Goal: Information Seeking & Learning: Learn about a topic

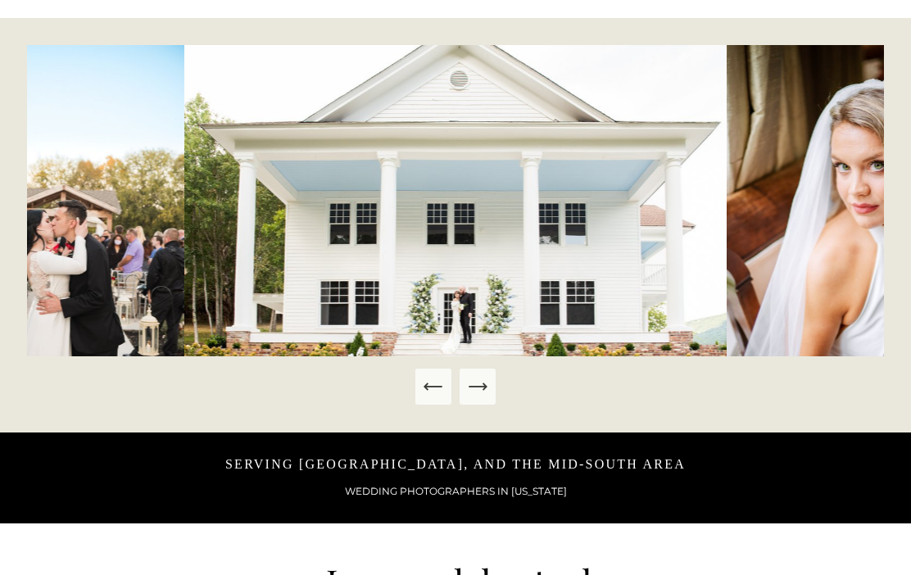
scroll to position [721, 0]
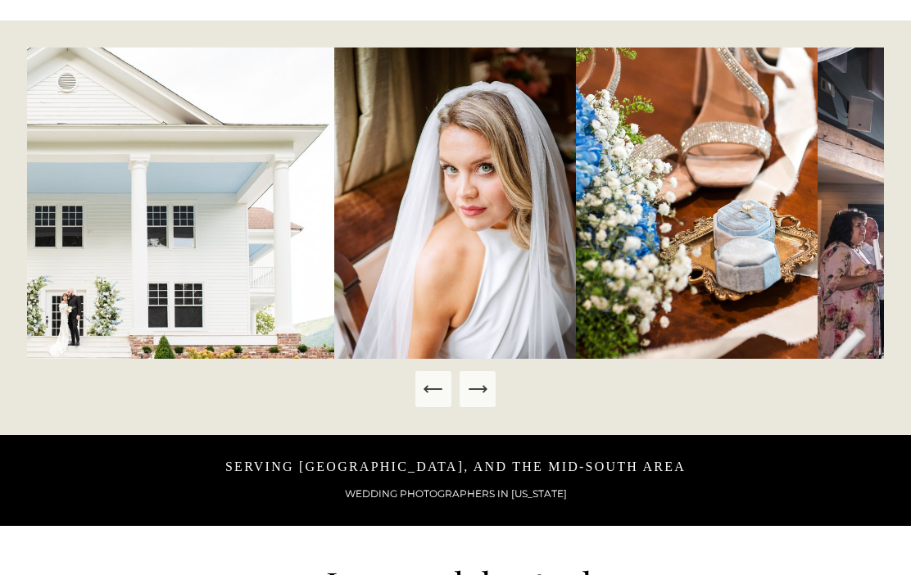
click at [485, 389] on icon "Next Slide" at bounding box center [476, 389] width 17 height 0
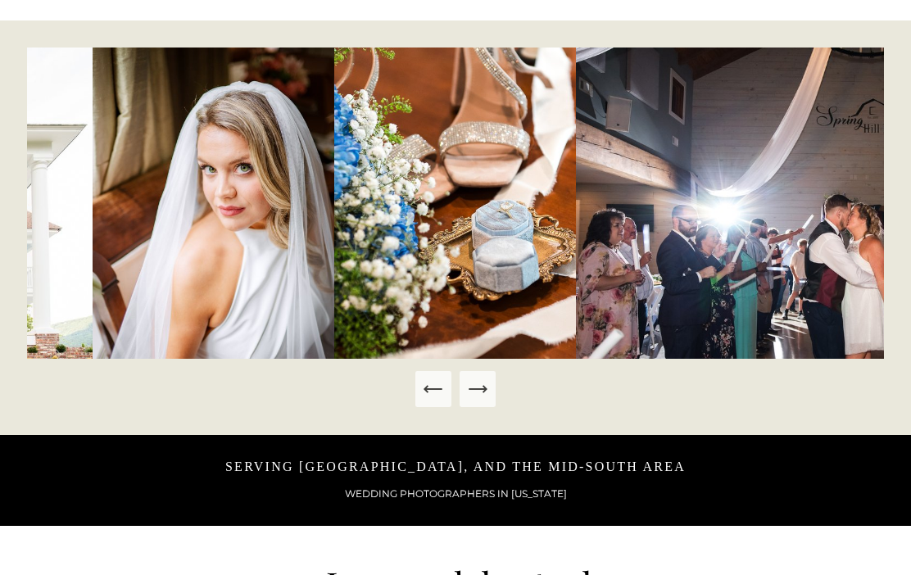
click at [483, 400] on icon "Next Slide" at bounding box center [477, 388] width 23 height 23
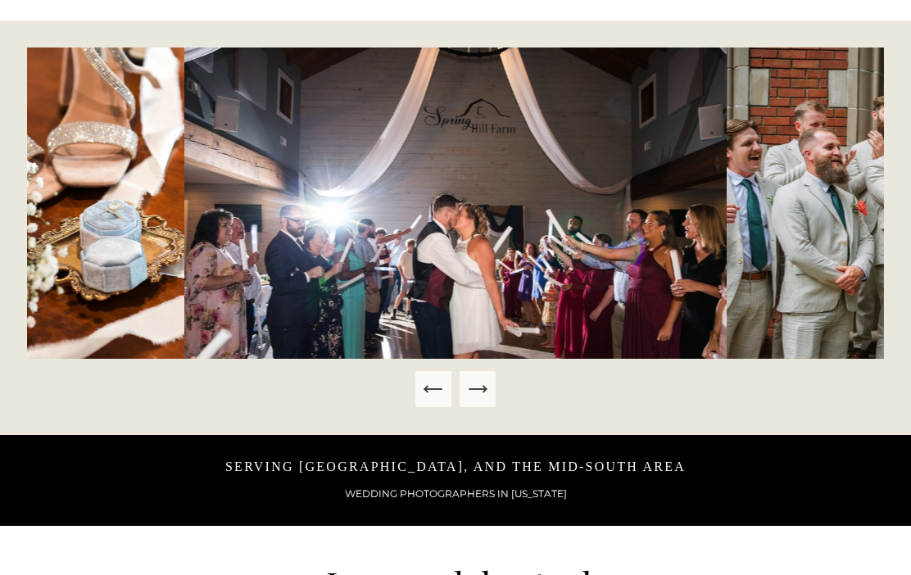
click at [484, 407] on button "Next Slide" at bounding box center [477, 389] width 36 height 36
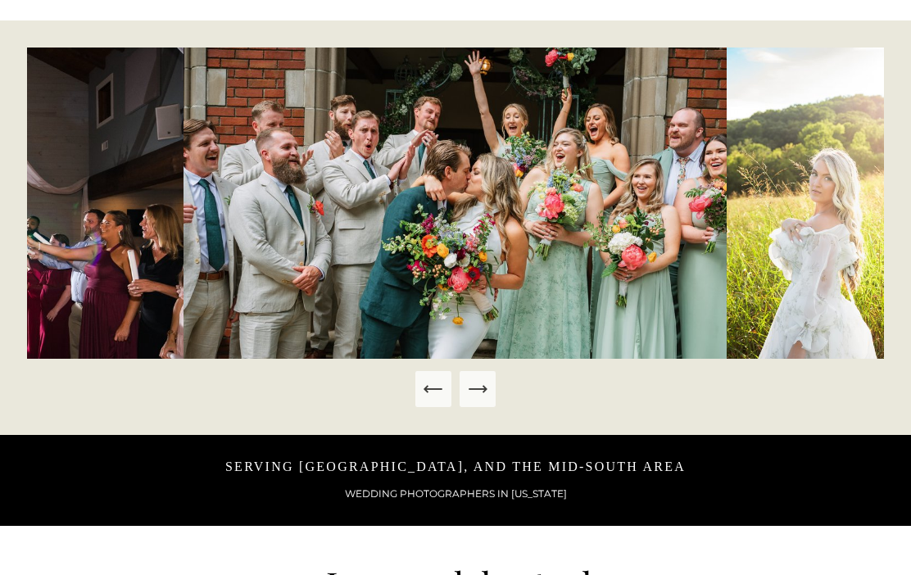
click at [486, 400] on icon "Next Slide" at bounding box center [477, 388] width 23 height 23
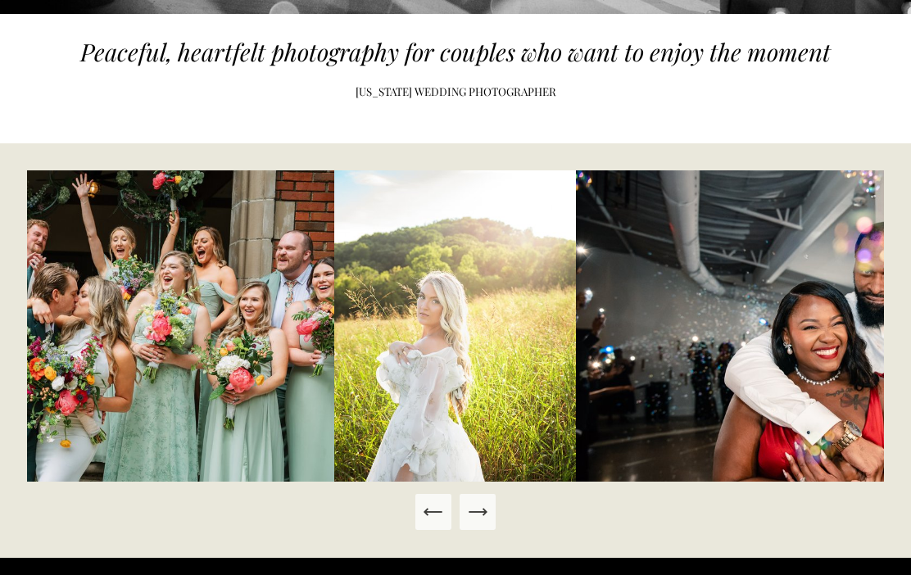
scroll to position [598, 0]
click at [493, 530] on button "Next Slide" at bounding box center [477, 512] width 36 height 36
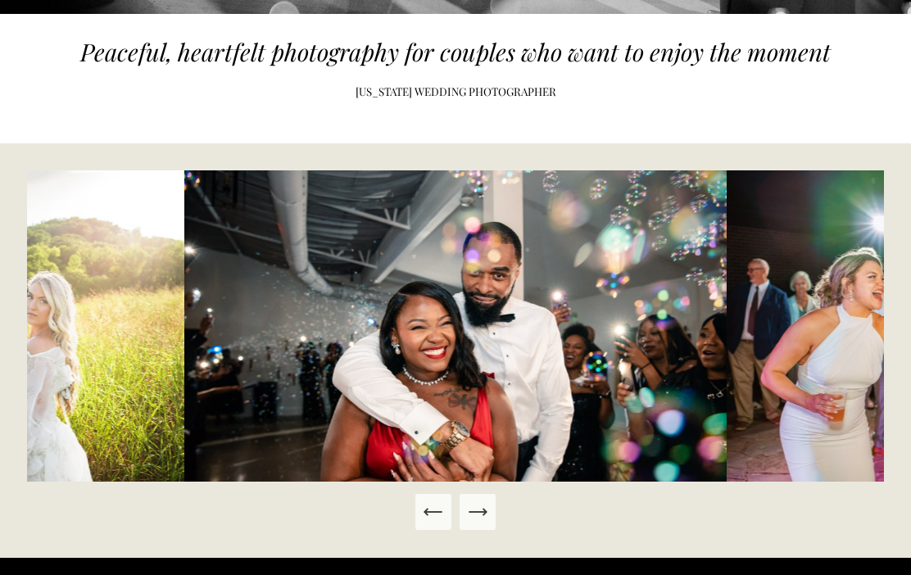
click at [481, 523] on icon "Next Slide" at bounding box center [477, 511] width 23 height 23
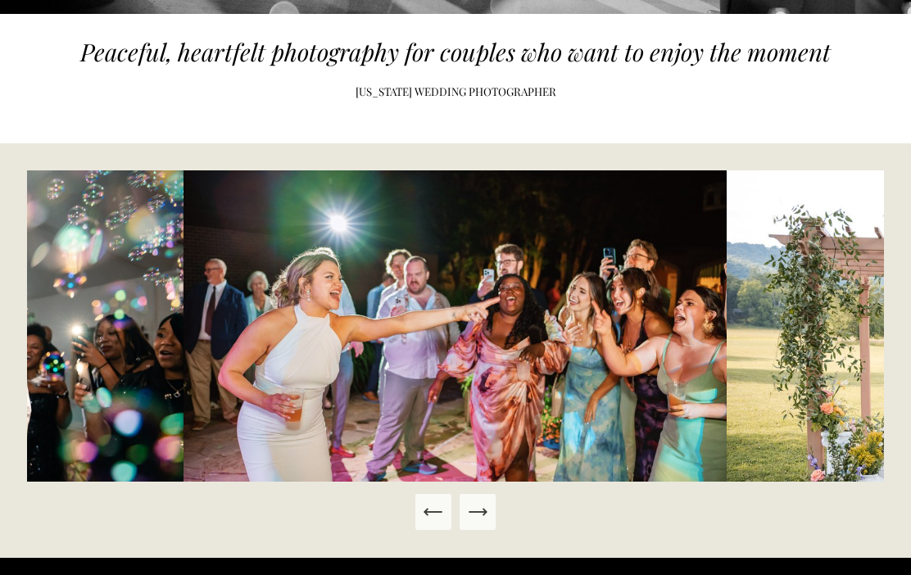
click at [489, 530] on button "Next Slide" at bounding box center [477, 512] width 36 height 36
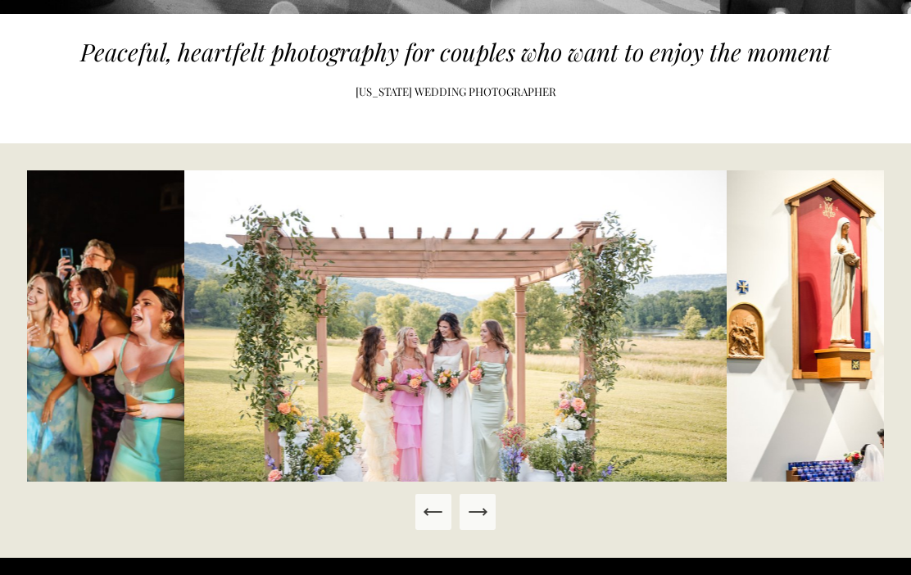
click at [486, 523] on icon "Next Slide" at bounding box center [477, 511] width 23 height 23
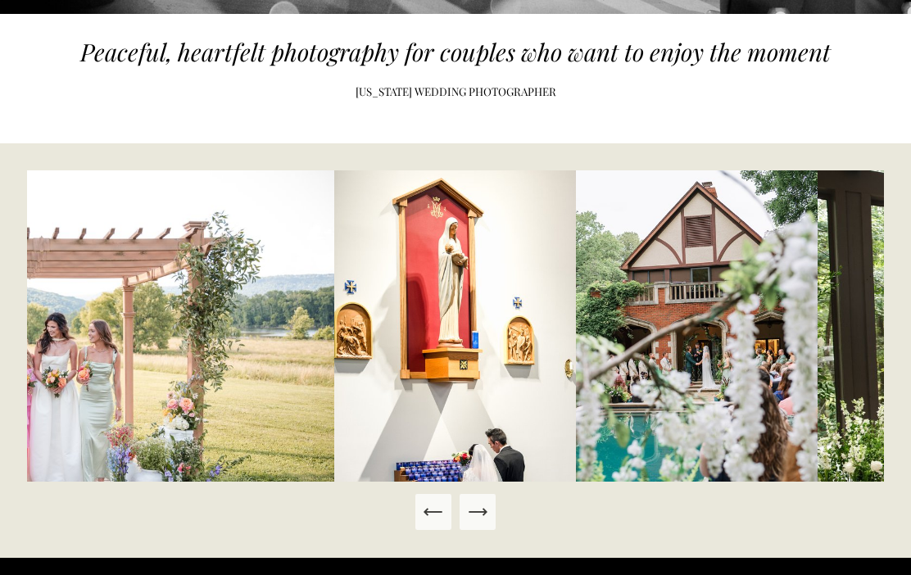
click at [493, 530] on button "Next Slide" at bounding box center [477, 512] width 36 height 36
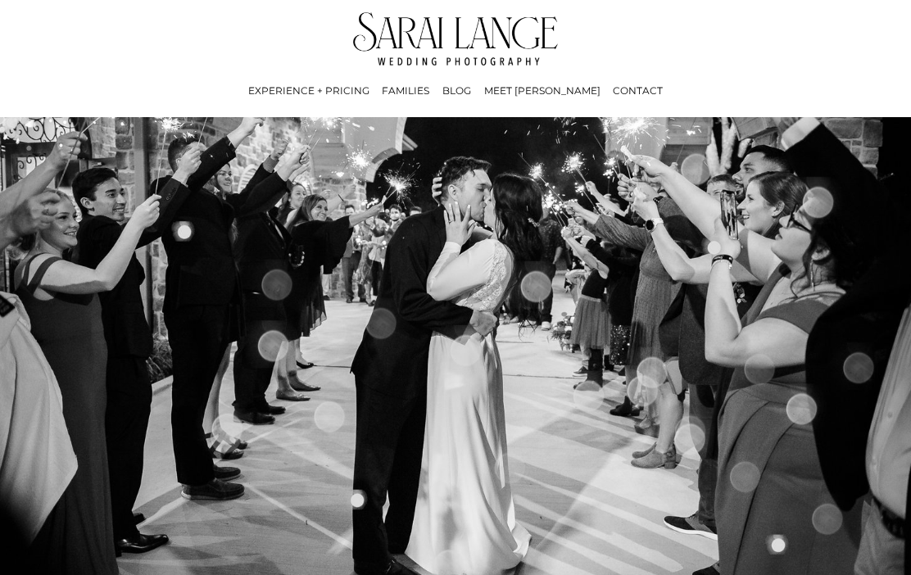
scroll to position [0, 0]
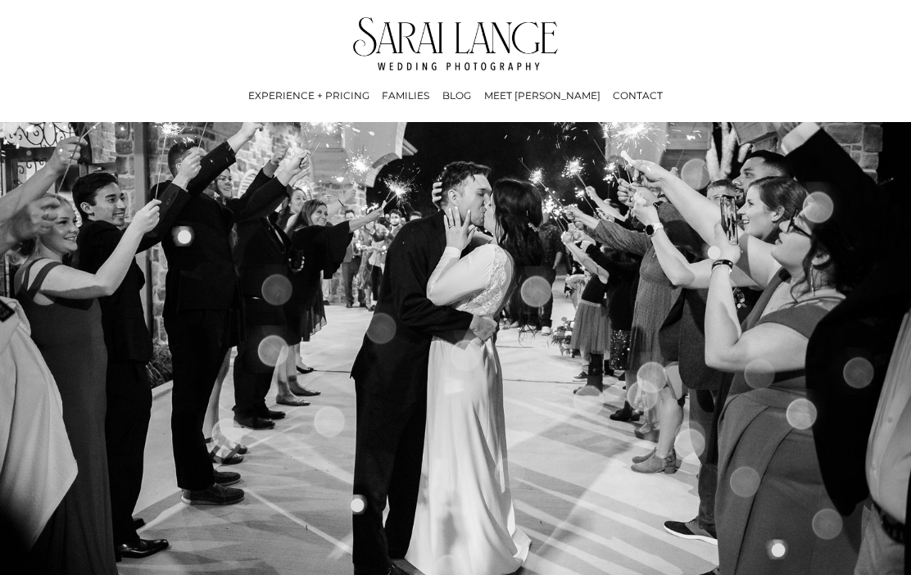
click at [471, 99] on link "BLOG" at bounding box center [456, 96] width 29 height 18
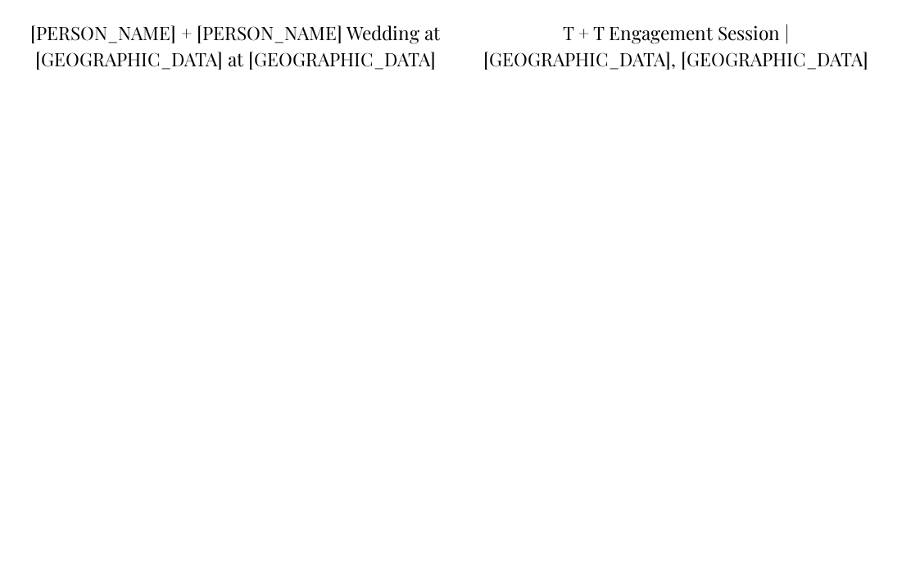
scroll to position [731, 0]
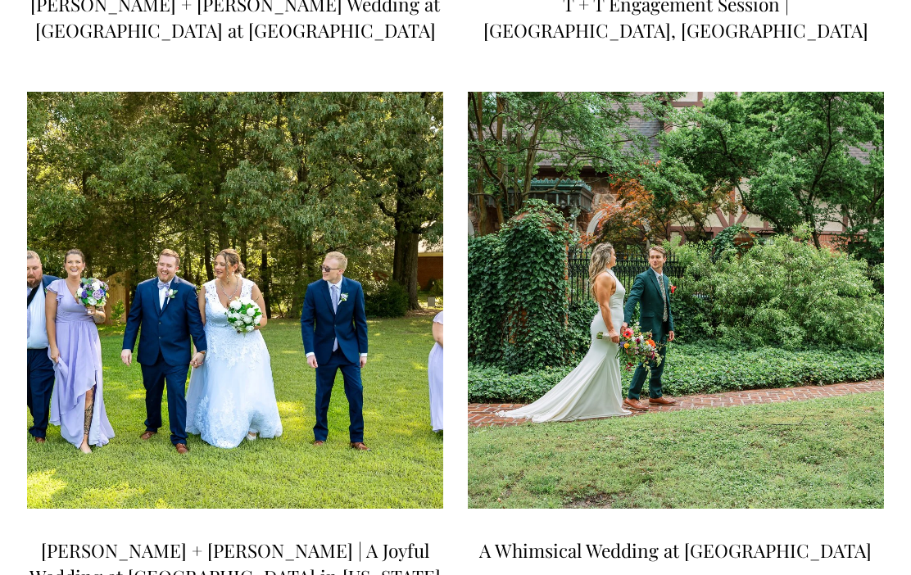
click at [657, 537] on link "A Whimsical Wedding at White Raven Manor" at bounding box center [675, 549] width 392 height 25
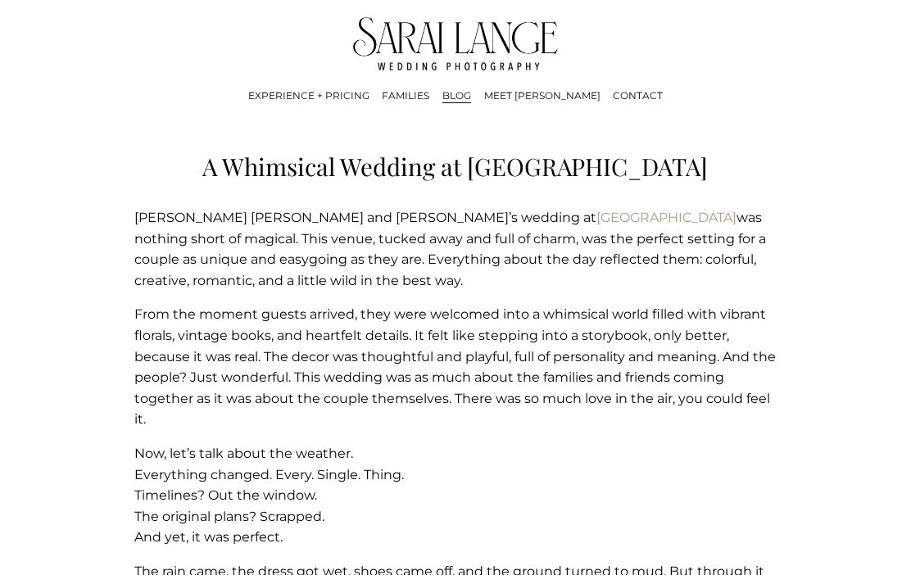
click at [443, 42] on img at bounding box center [456, 43] width 206 height 53
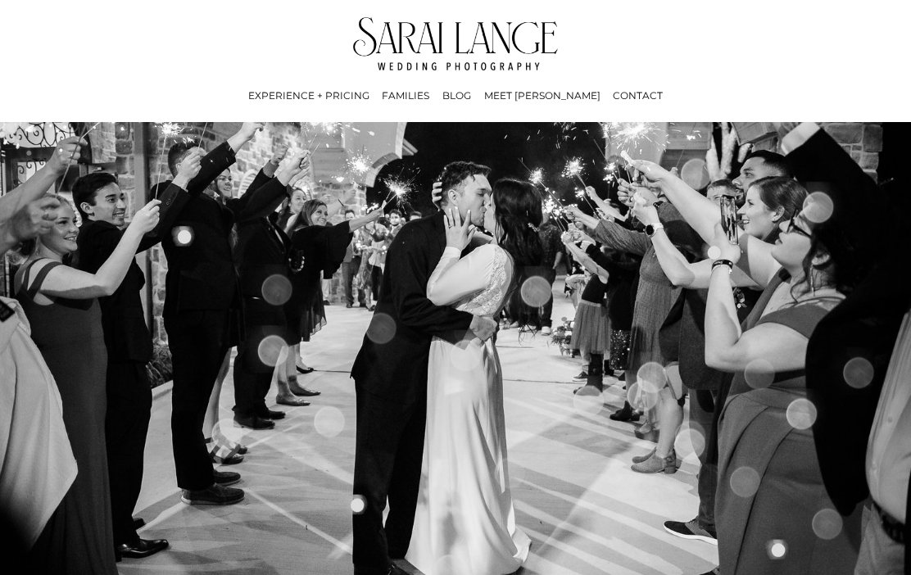
click at [471, 93] on link "BLOG" at bounding box center [456, 96] width 29 height 18
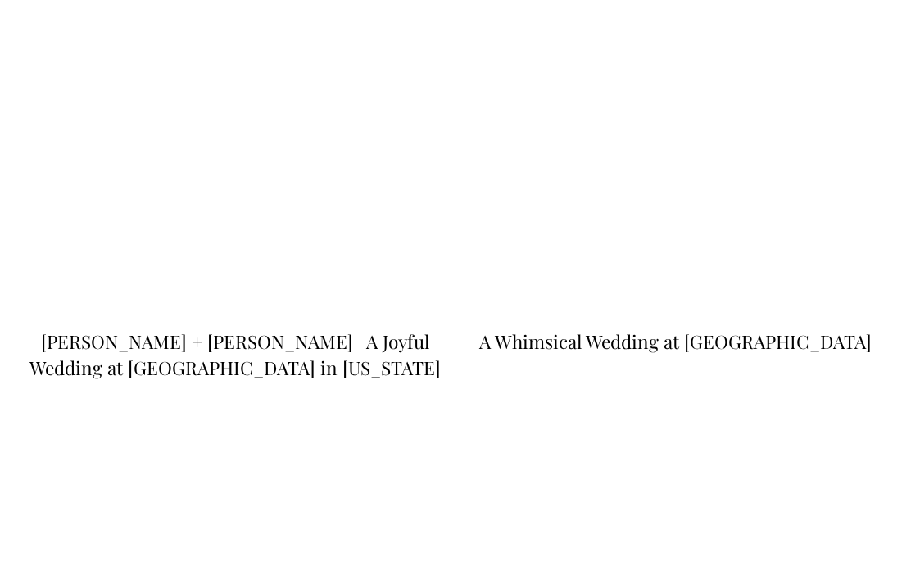
scroll to position [938, 0]
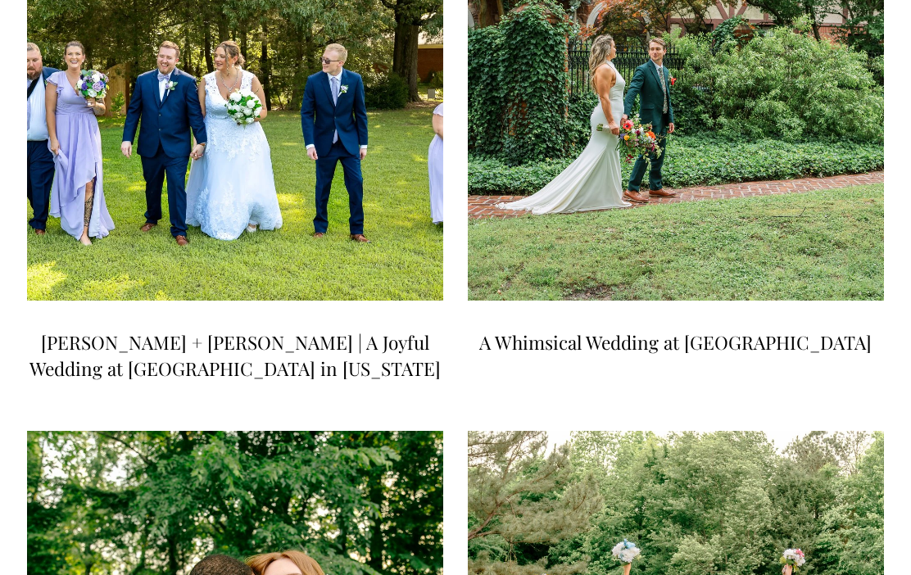
click at [247, 330] on link "[PERSON_NAME] + [PERSON_NAME] | A Joyful Wedding at [GEOGRAPHIC_DATA] in [US_ST…" at bounding box center [234, 356] width 411 height 52
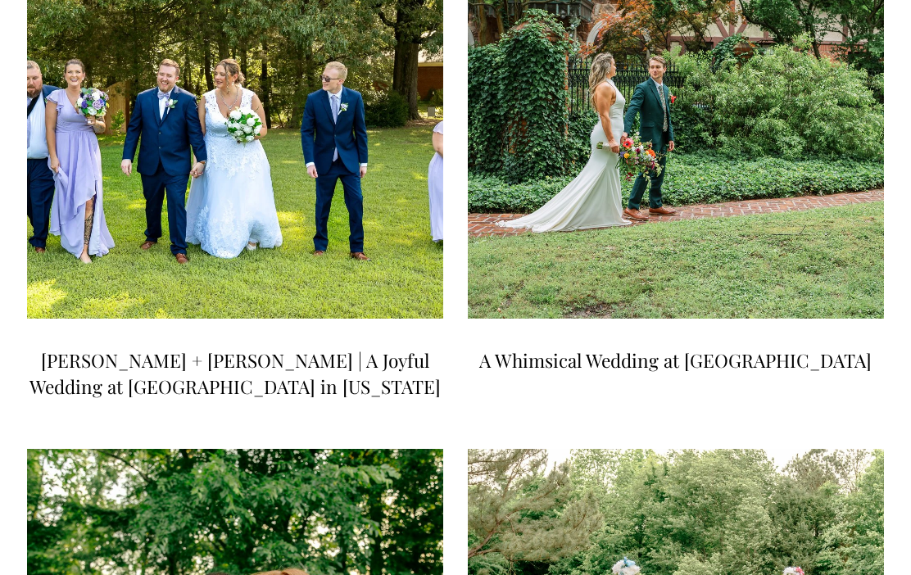
scroll to position [907, 0]
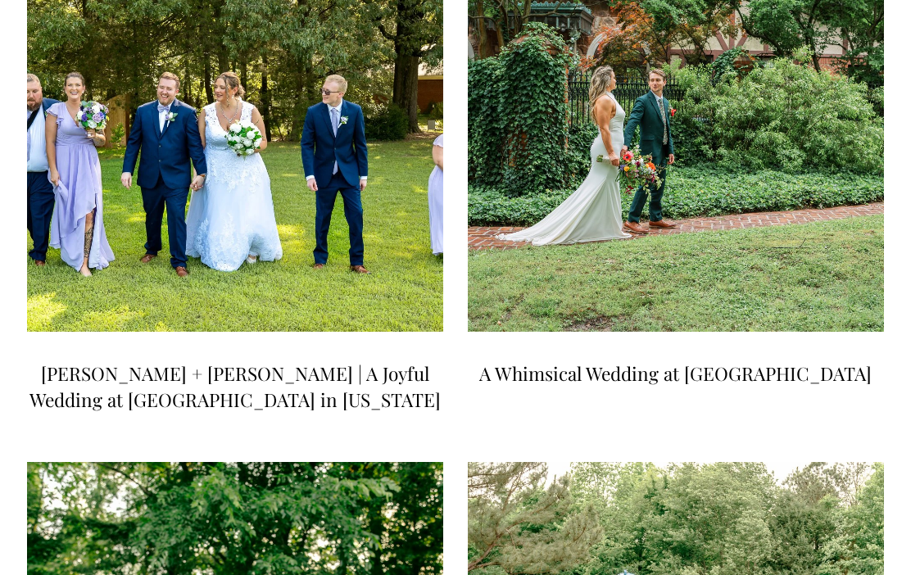
click at [718, 361] on link "A Whimsical Wedding at [GEOGRAPHIC_DATA]" at bounding box center [675, 373] width 392 height 25
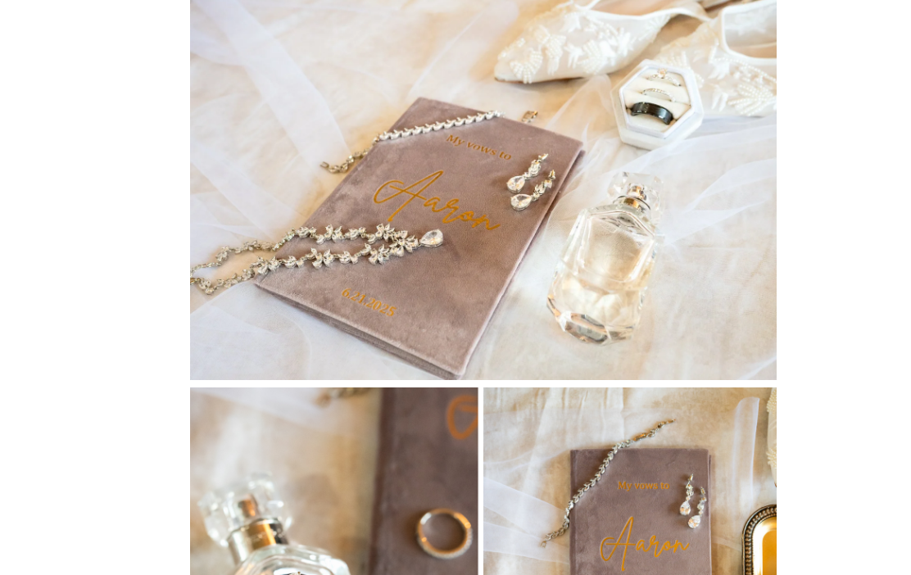
scroll to position [1170, 0]
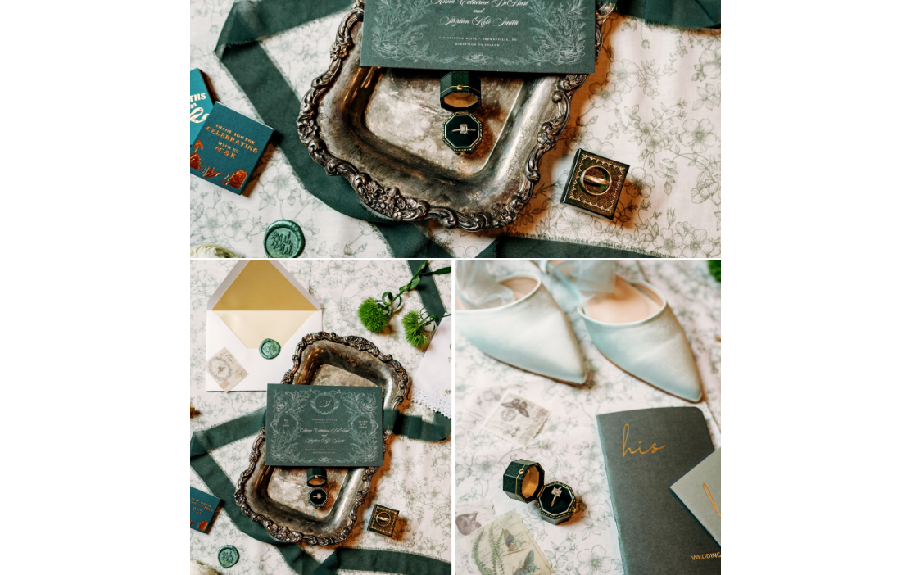
scroll to position [2062, 0]
